Goal: Communication & Community: Connect with others

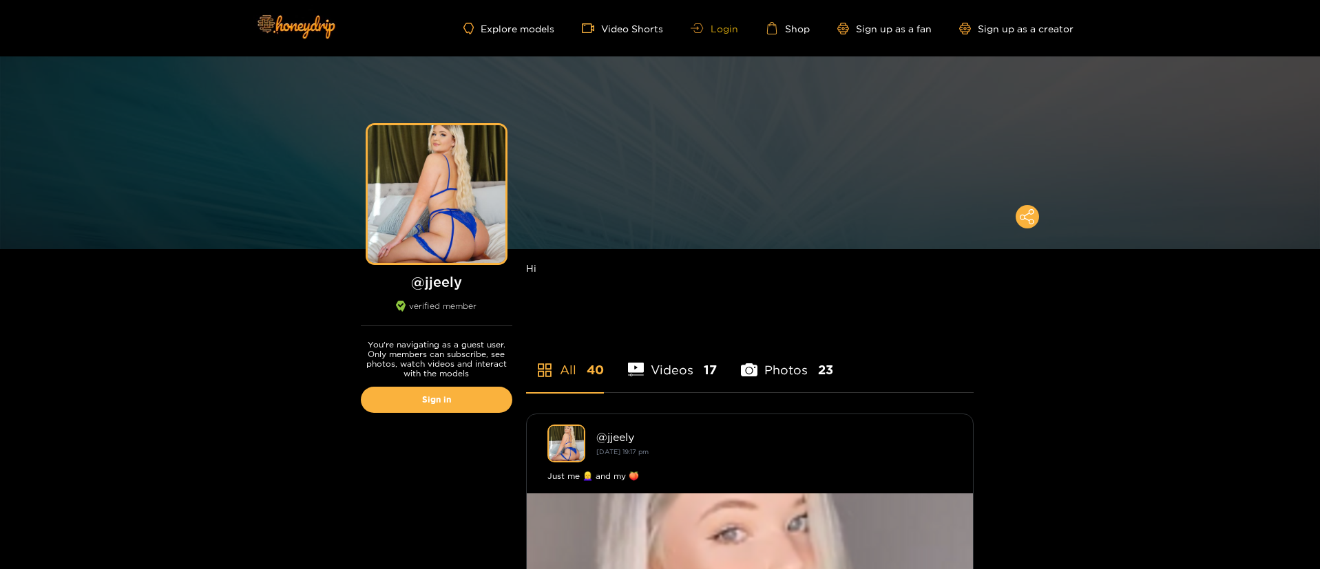
click at [721, 32] on link "Login" at bounding box center [713, 28] width 47 height 10
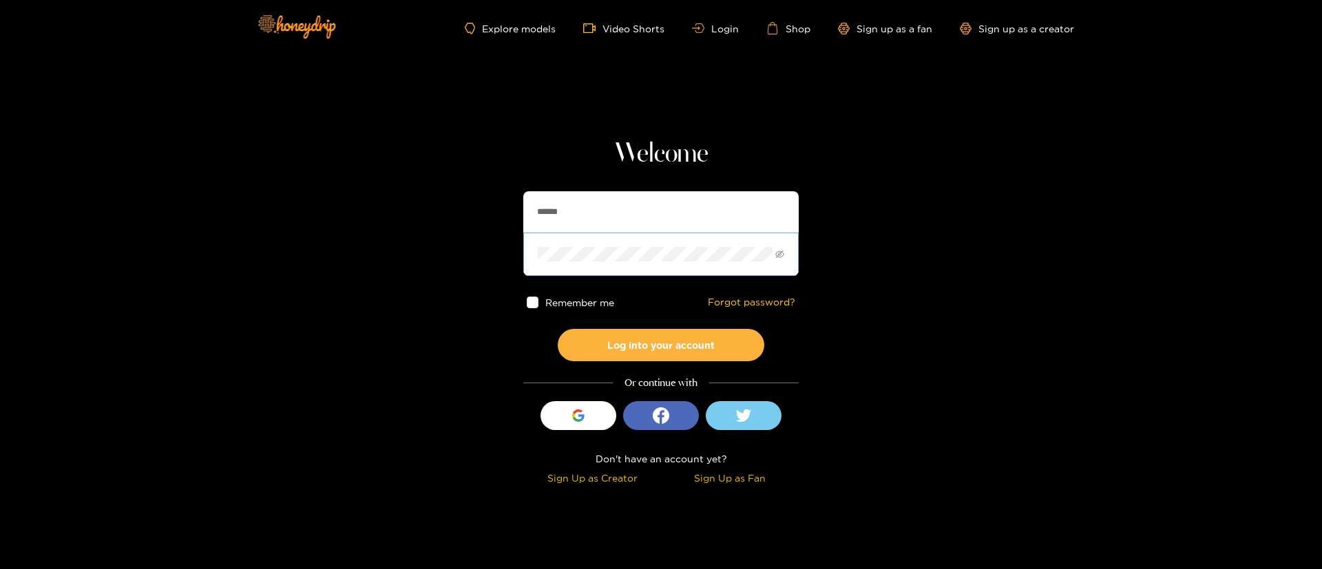
click at [595, 234] on span at bounding box center [660, 254] width 275 height 43
click at [595, 226] on input "******" at bounding box center [660, 211] width 275 height 41
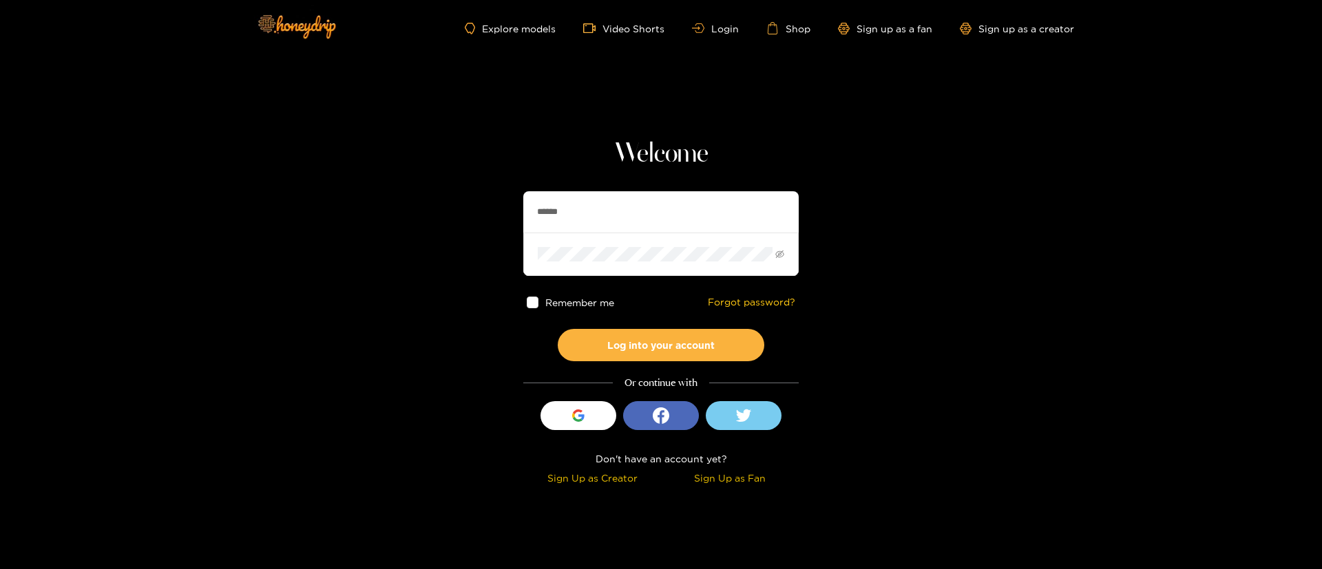
click at [595, 226] on input "******" at bounding box center [660, 211] width 275 height 41
type input "*******"
click at [679, 344] on button "Log into your account" at bounding box center [661, 345] width 206 height 32
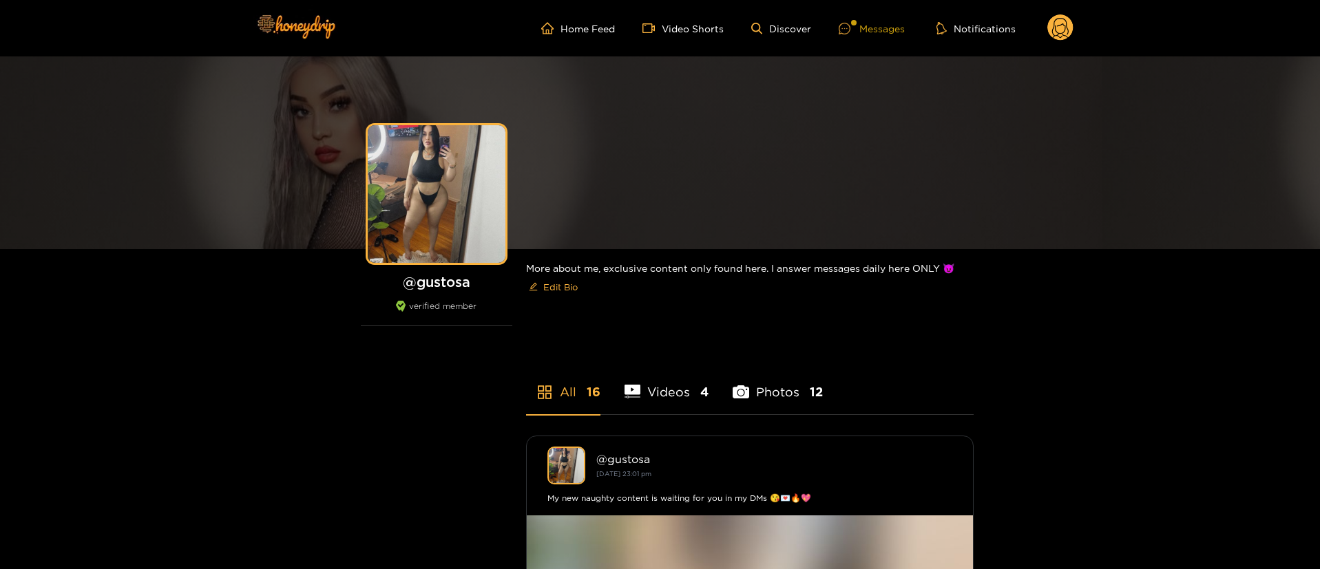
click at [872, 28] on div "Messages" at bounding box center [871, 29] width 66 height 16
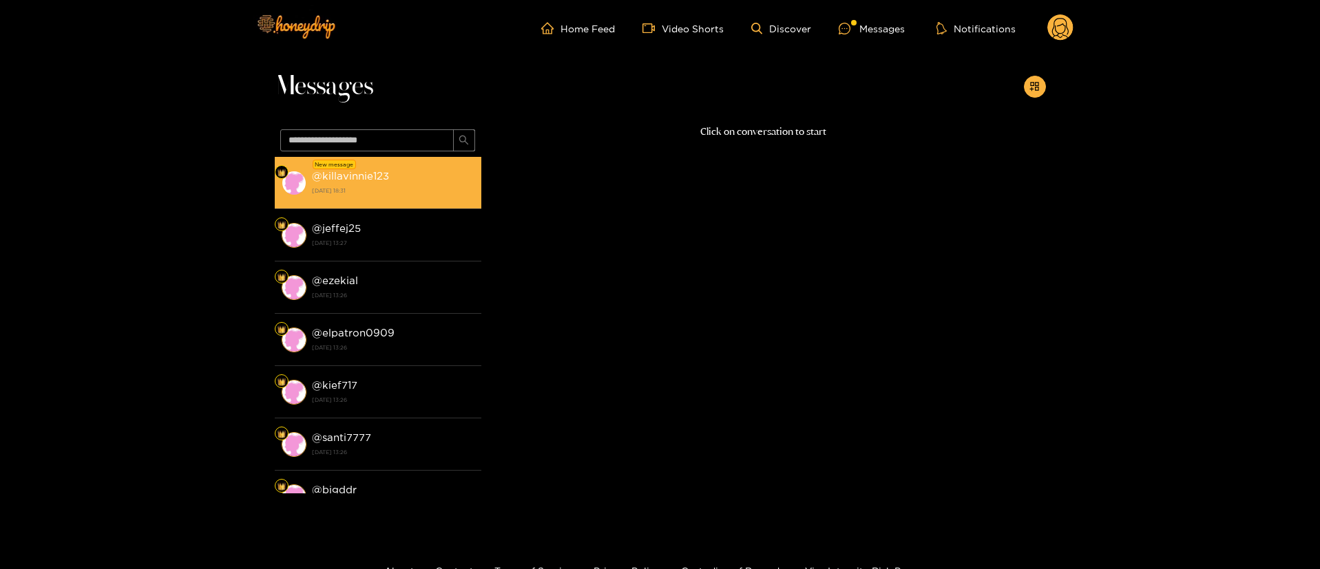
click at [392, 182] on div "@ killavinnie123 [DATE] 18:31" at bounding box center [393, 182] width 162 height 31
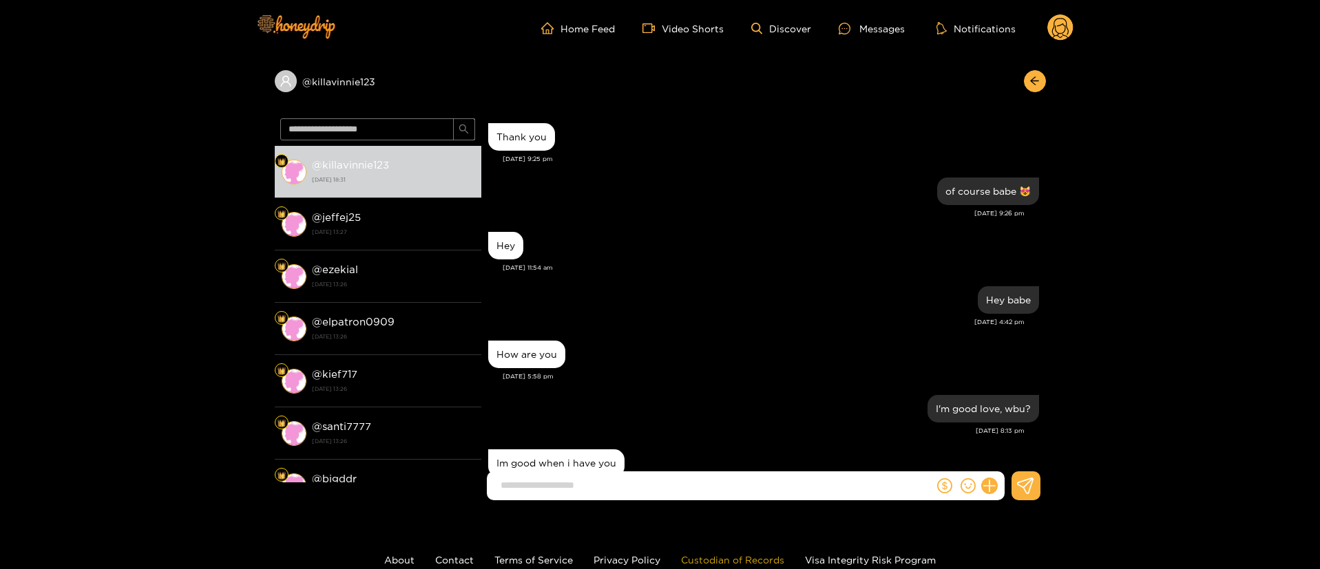
scroll to position [1134, 0]
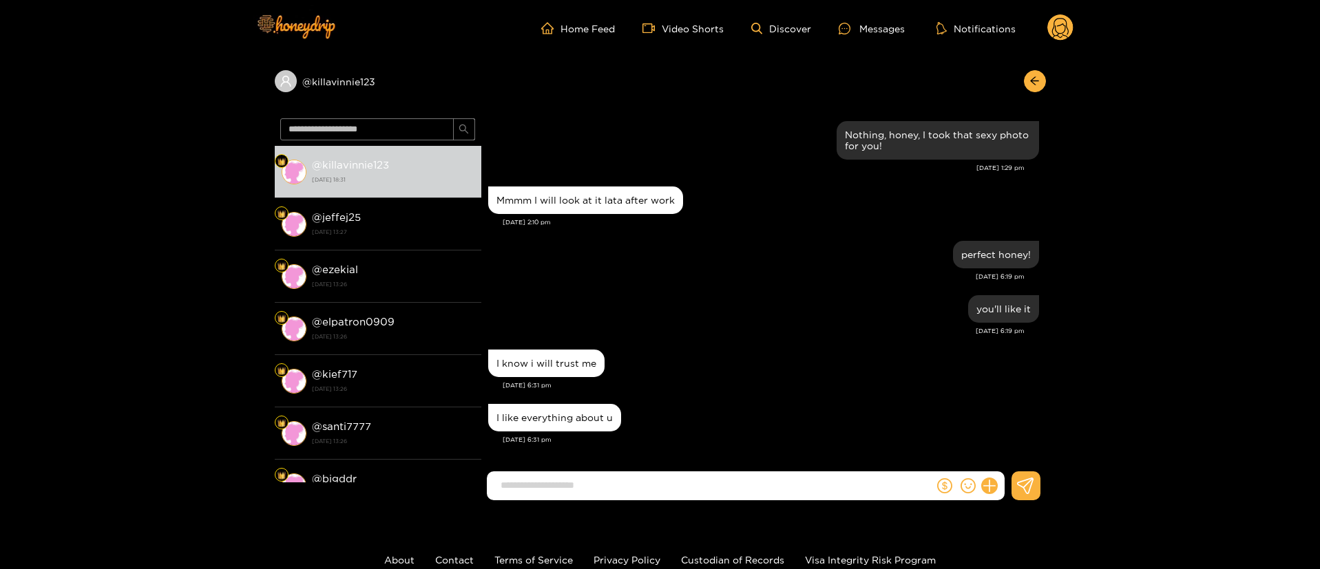
click at [766, 403] on div "I like everything about u" at bounding box center [763, 418] width 551 height 34
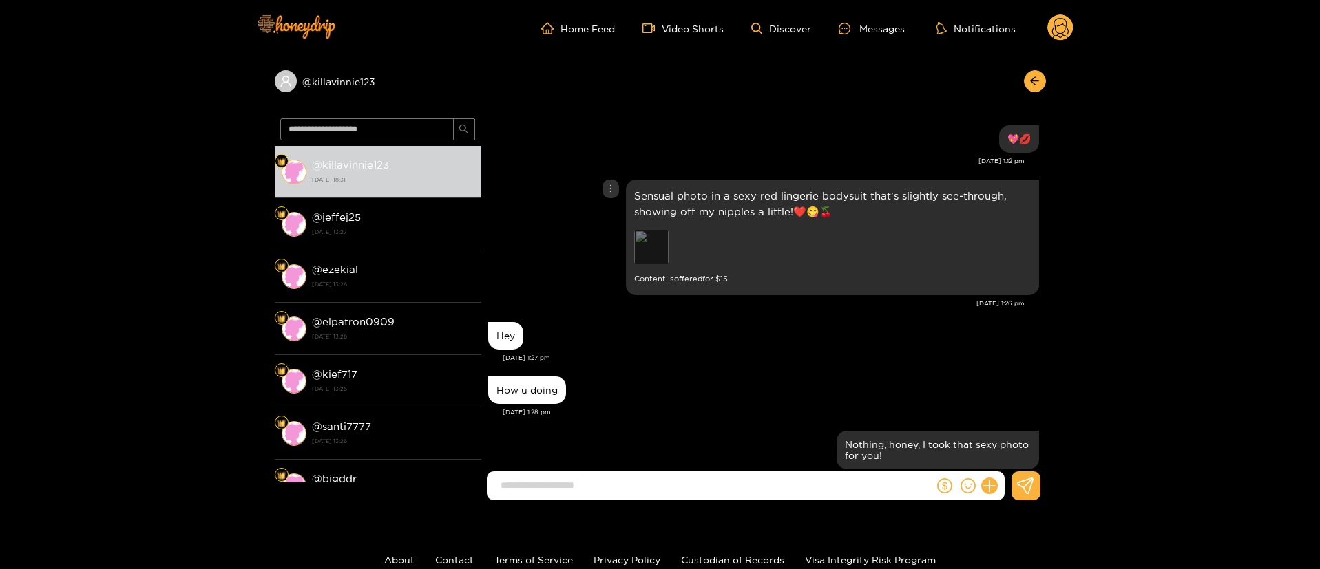
click at [655, 246] on div "[PERSON_NAME] Thank you [DATE] 9:25 pm of course babe 😻 [DATE] 9:26 pm Hey [DAT…" at bounding box center [763, 36] width 564 height 1497
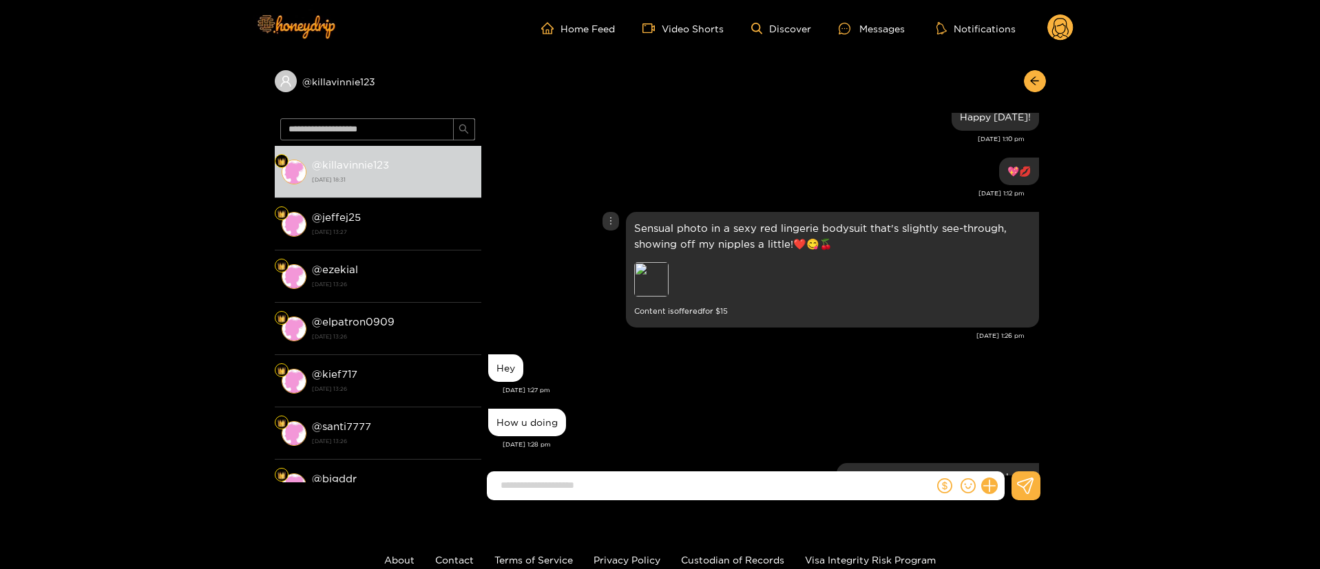
scroll to position [721, 0]
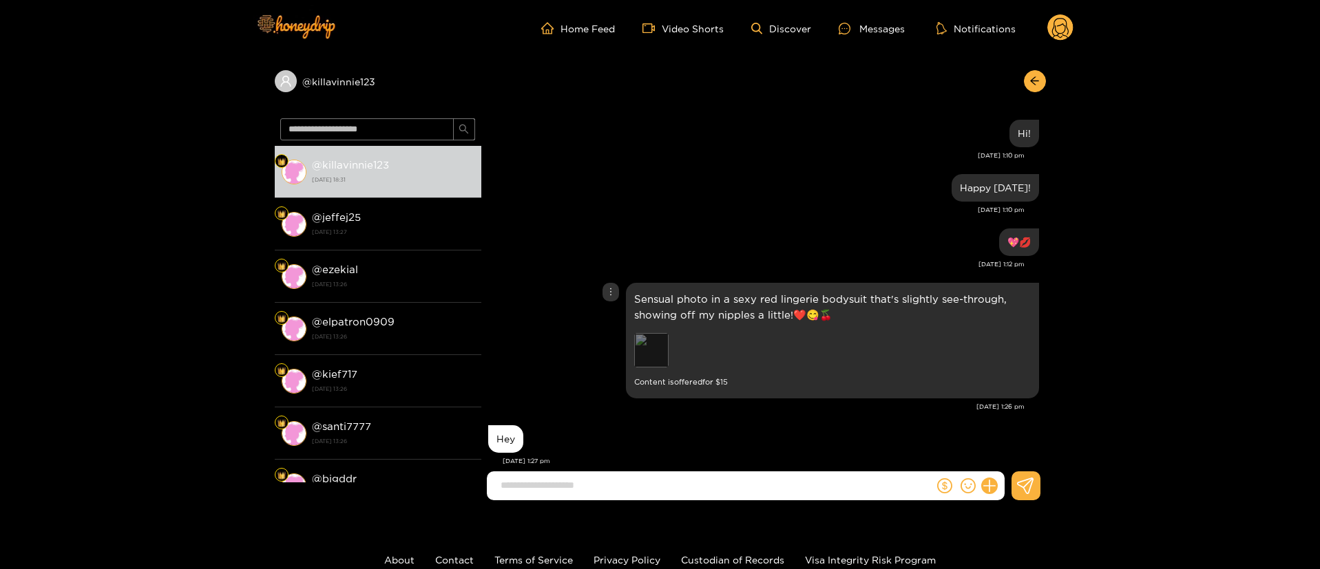
click at [645, 363] on div "Preview" at bounding box center [651, 350] width 34 height 34
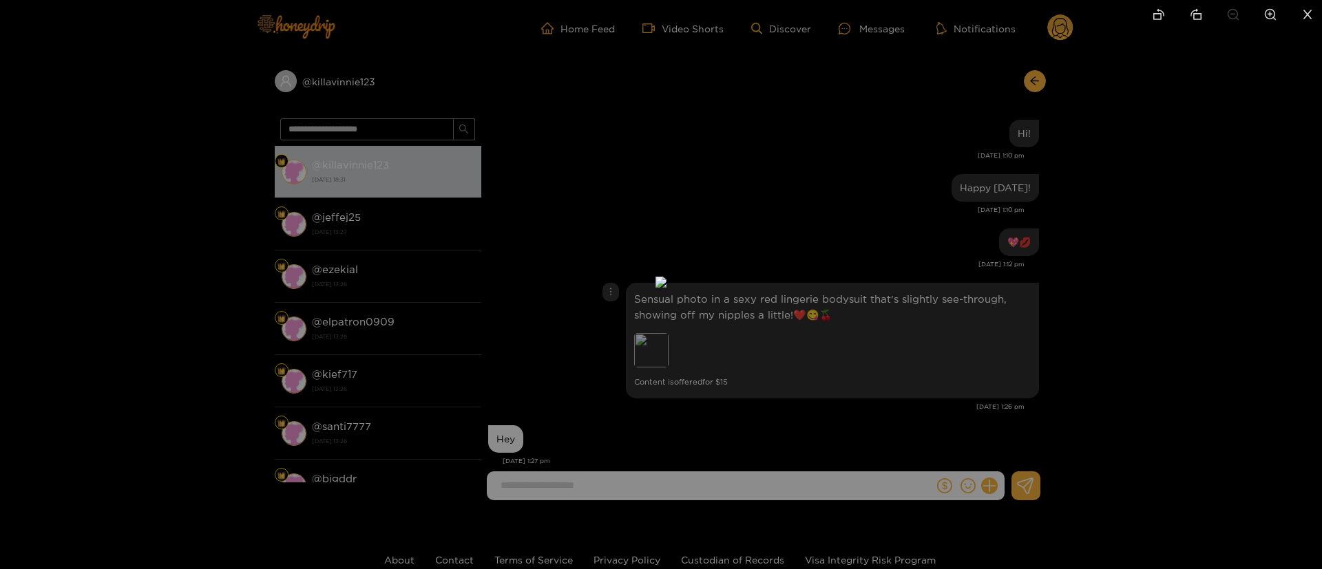
click at [1019, 335] on div at bounding box center [661, 284] width 1322 height 569
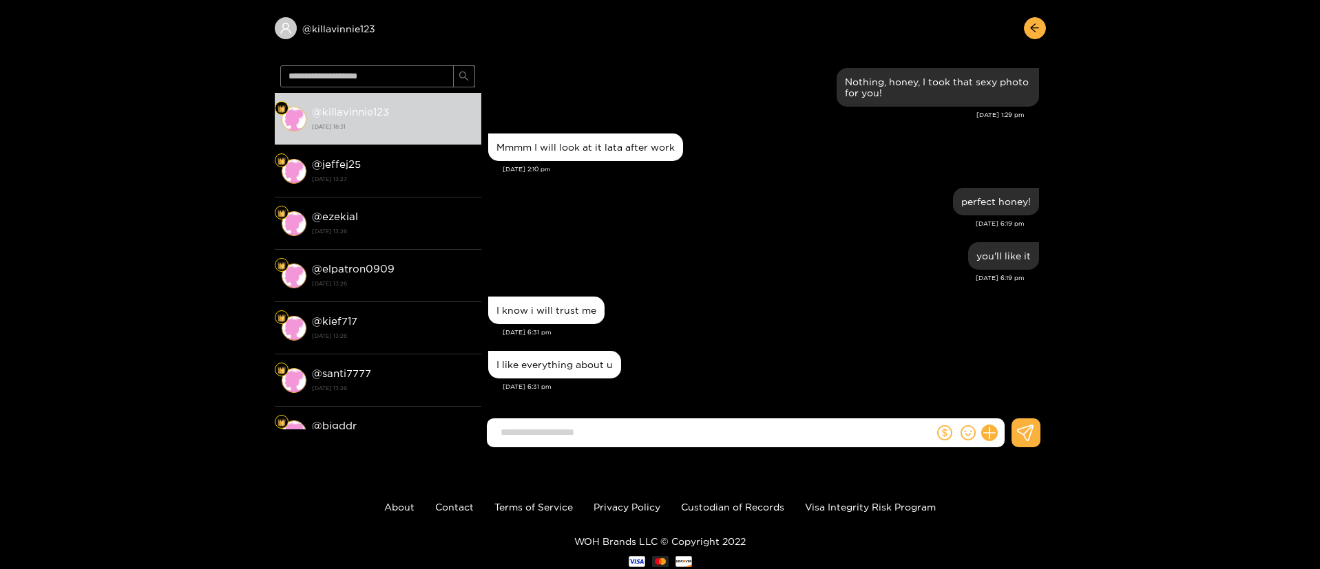
scroll to position [92, 0]
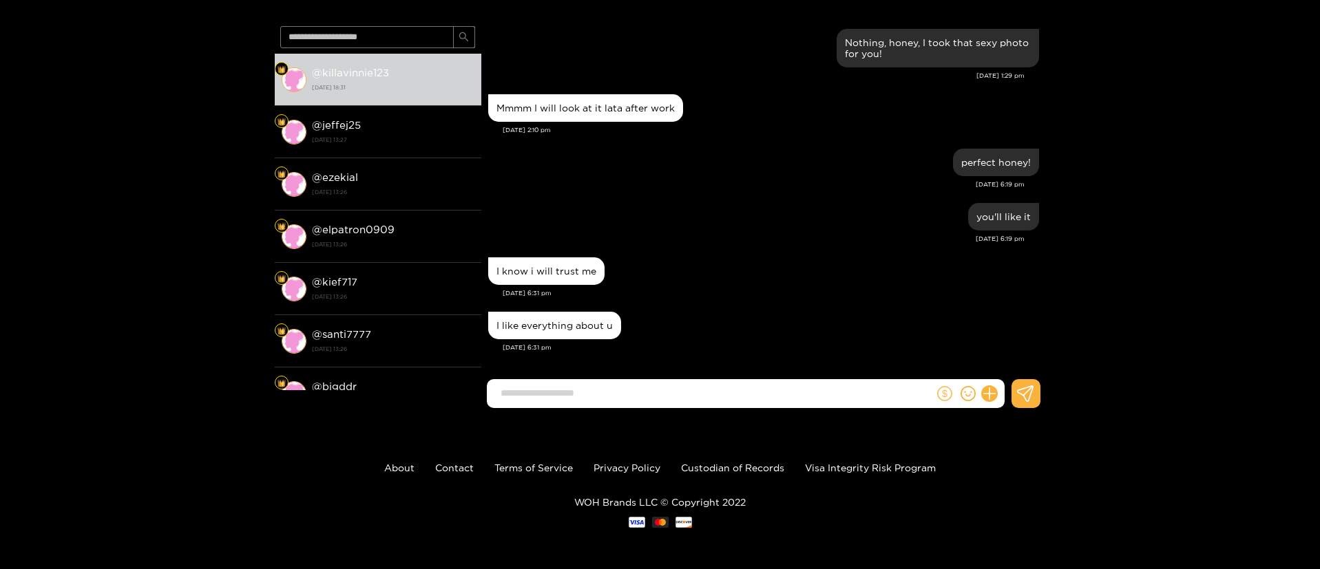
click at [943, 386] on icon "dollar" at bounding box center [944, 393] width 15 height 15
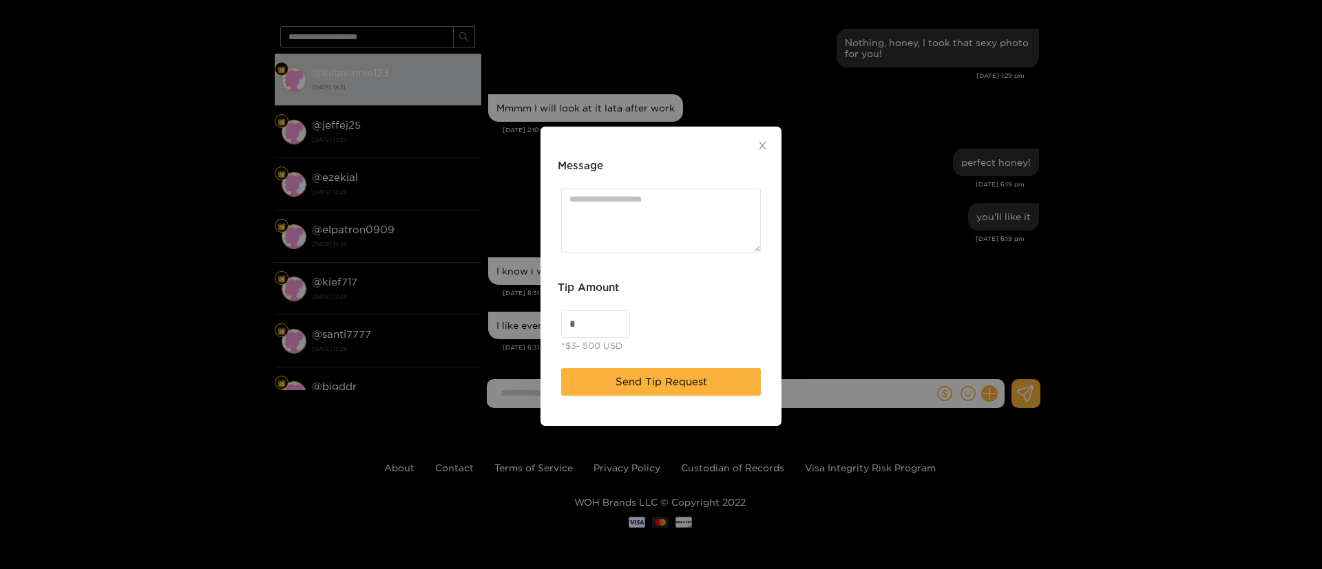
drag, startPoint x: 580, startPoint y: 324, endPoint x: 551, endPoint y: 330, distance: 30.4
click at [562, 330] on input "*" at bounding box center [595, 324] width 67 height 26
type input "**"
click at [575, 228] on textarea "Message" at bounding box center [661, 221] width 200 height 64
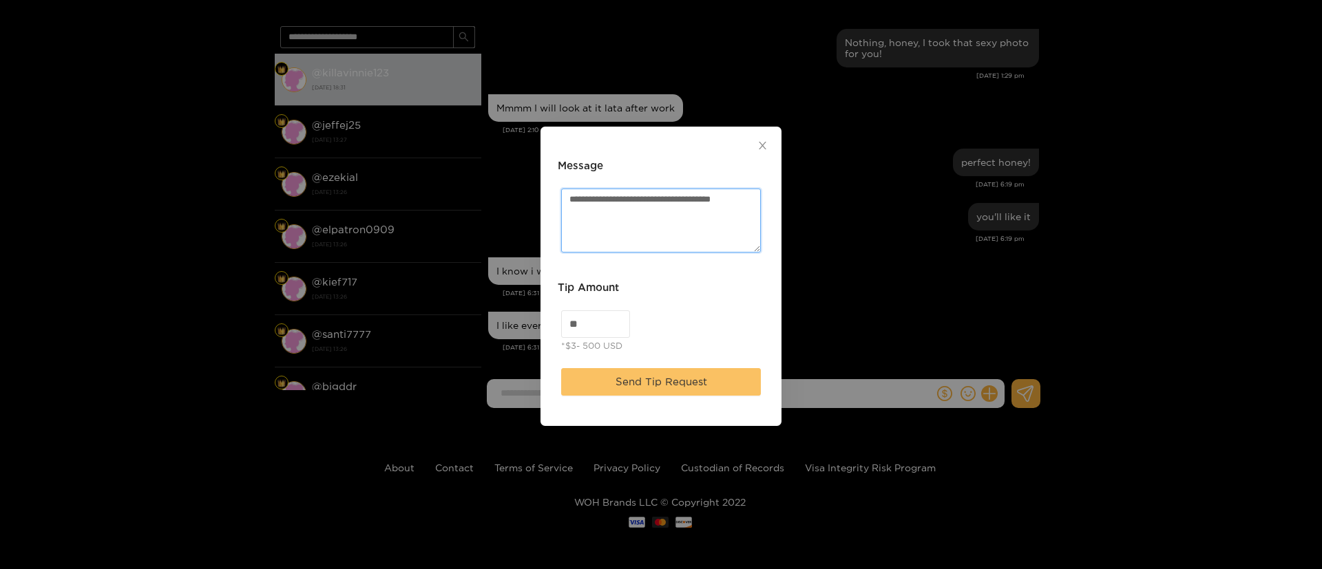
type textarea "**********"
click at [675, 383] on span "Send Tip Request" at bounding box center [661, 382] width 92 height 17
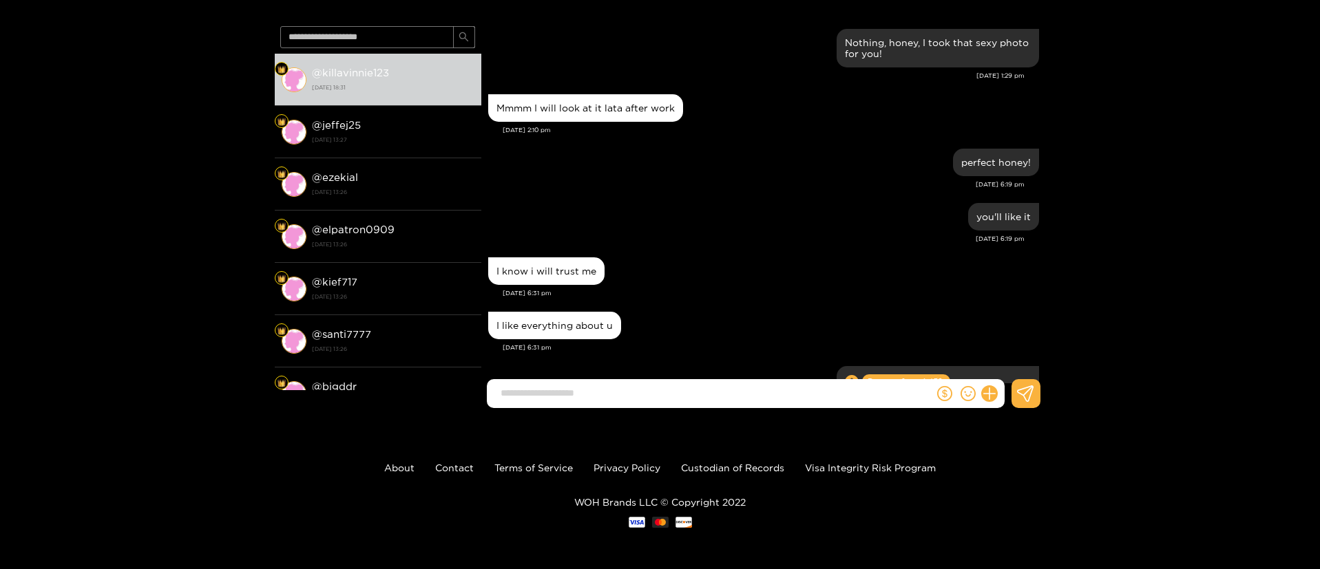
scroll to position [1235, 0]
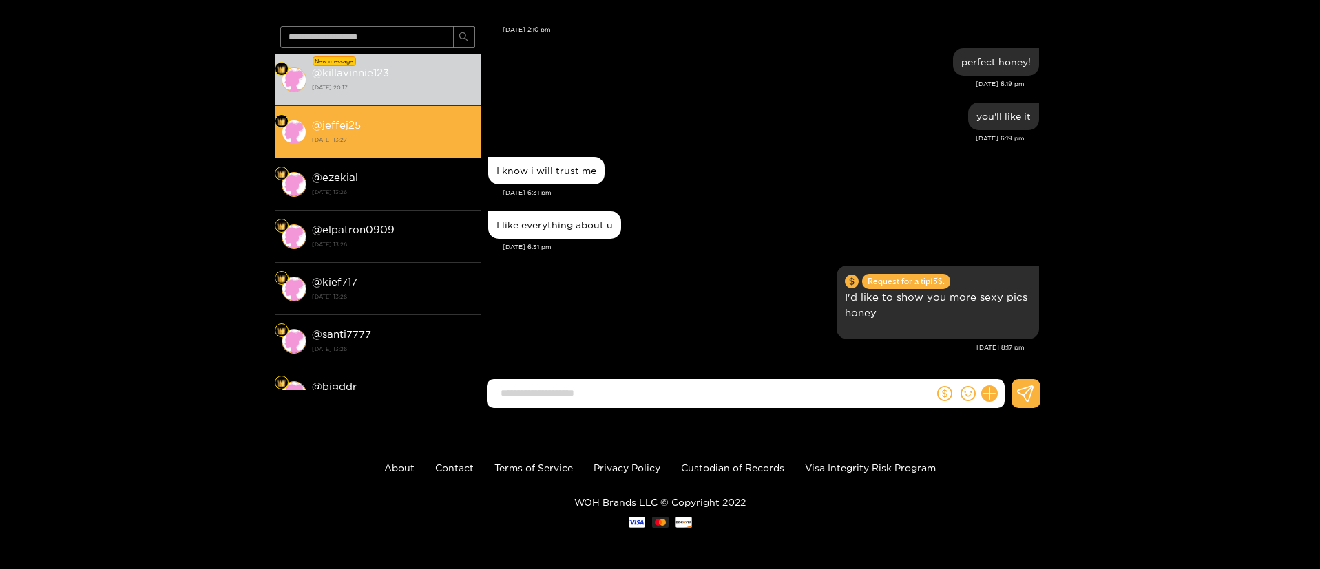
click at [409, 125] on div "@ jeffej25 [DATE] 13:27" at bounding box center [393, 131] width 162 height 31
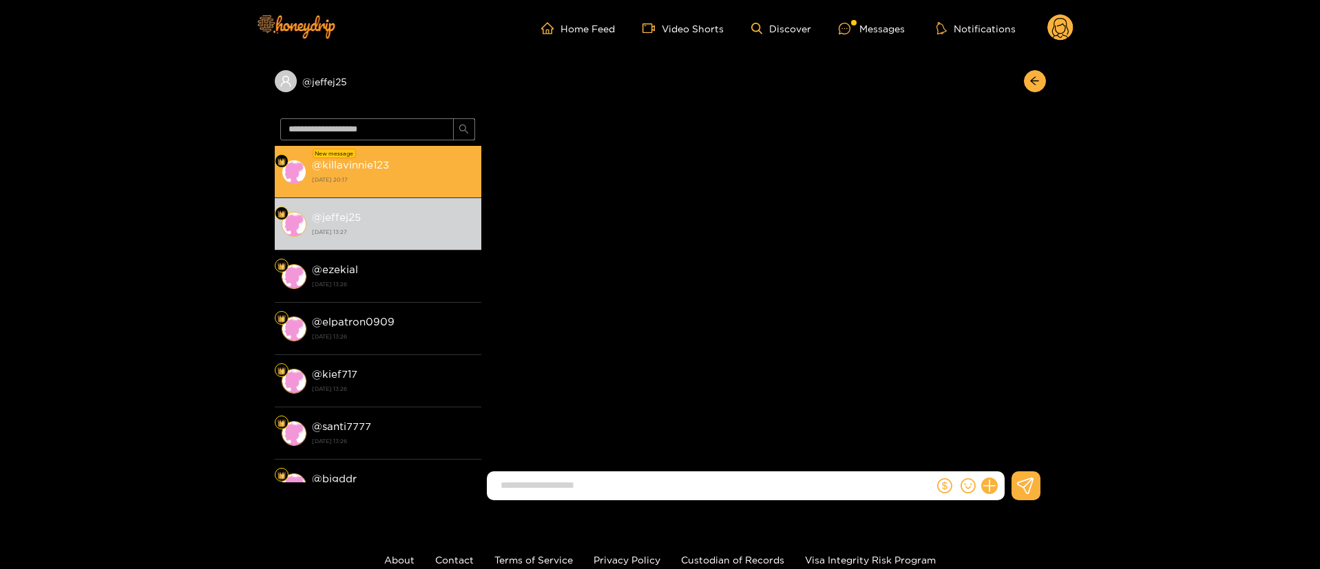
click at [392, 187] on div "@ killavinnie123 [DATE] 20:17" at bounding box center [393, 171] width 162 height 31
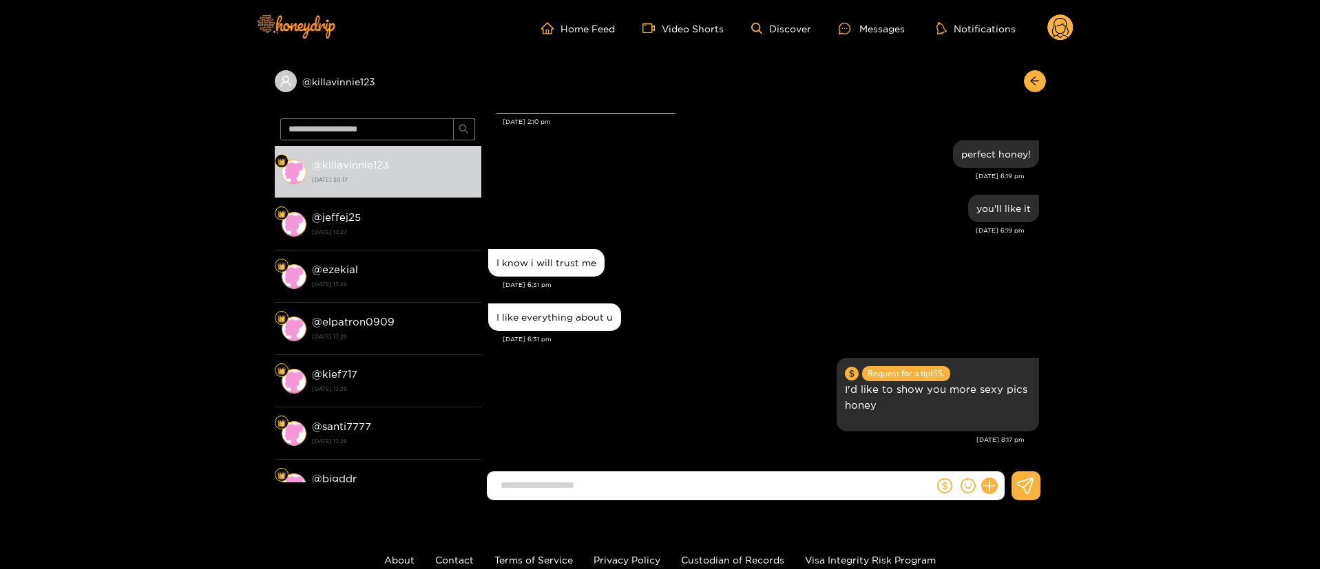
scroll to position [1180, 0]
click at [1059, 31] on circle at bounding box center [1060, 27] width 26 height 26
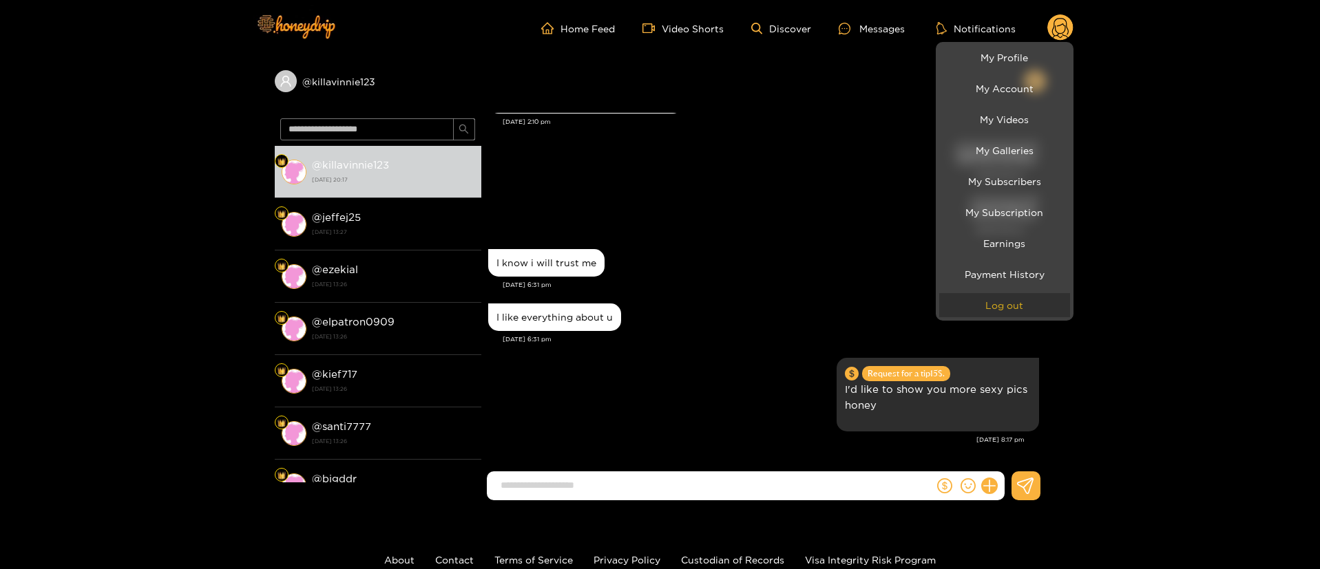
drag, startPoint x: 1001, startPoint y: 315, endPoint x: 991, endPoint y: 306, distance: 12.7
click at [1001, 315] on button "Log out" at bounding box center [1004, 305] width 131 height 24
